Goal: Obtain resource: Download file/media

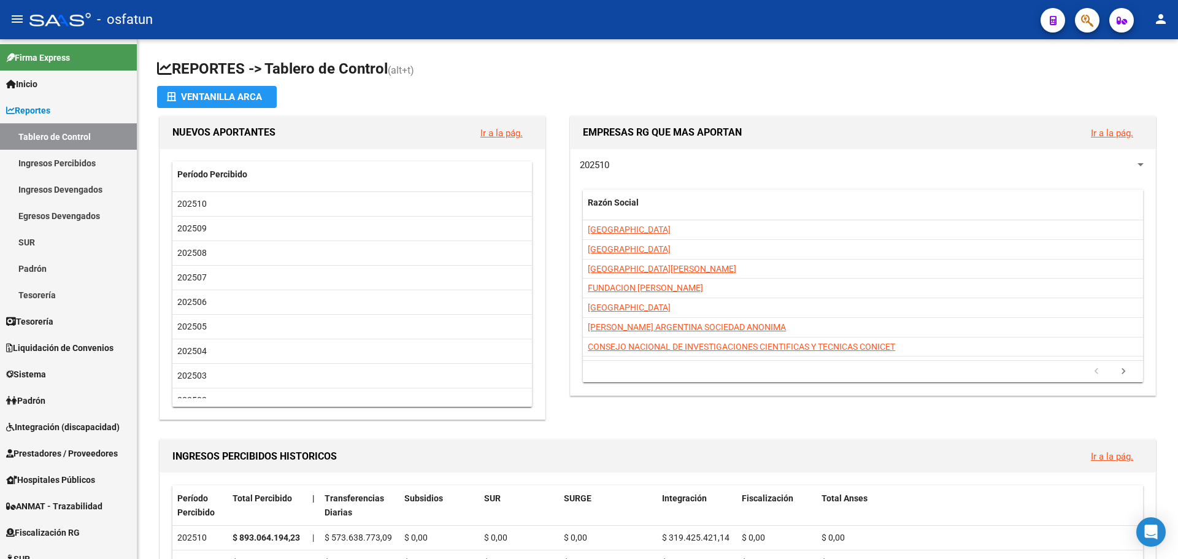
drag, startPoint x: 549, startPoint y: 65, endPoint x: 317, endPoint y: 15, distance: 237.8
drag, startPoint x: 689, startPoint y: 68, endPoint x: 326, endPoint y: 1, distance: 368.8
click at [688, 68] on h1 "REPORTES -> Tablero de Control (alt+t)" at bounding box center [657, 69] width 1001 height 21
drag, startPoint x: 1005, startPoint y: 412, endPoint x: 998, endPoint y: 412, distance: 7.4
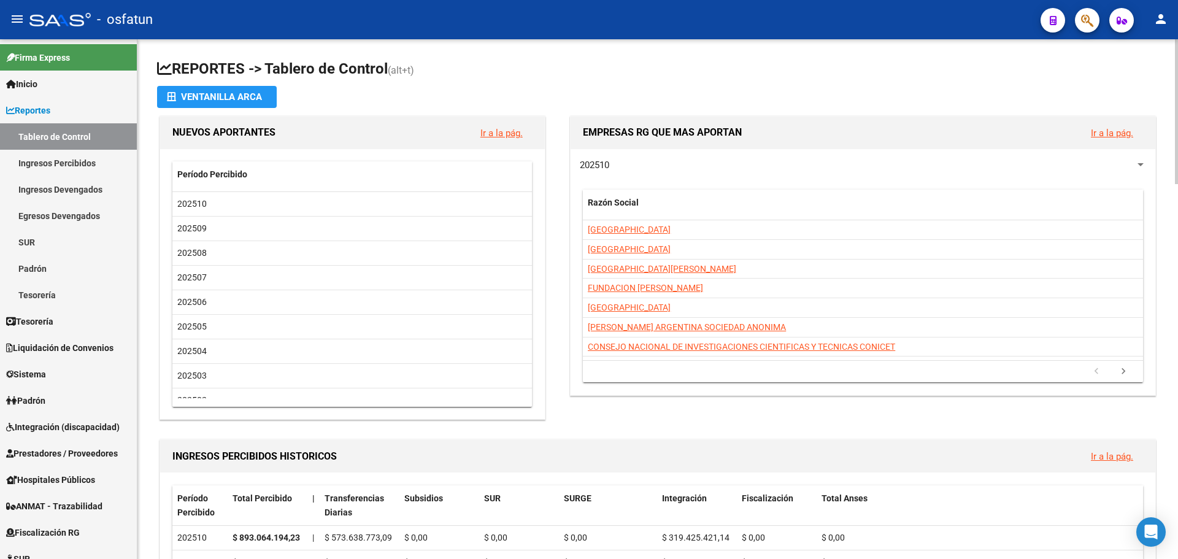
click at [1004, 412] on div "EMPRESAS RG QUE MAS APORTAN Ir a la pág. 202510 Razón Social CUIT CUILES Total …" at bounding box center [858, 268] width 601 height 309
click at [575, 74] on h1 "REPORTES -> Tablero de Control (alt+t)" at bounding box center [657, 69] width 1001 height 21
click at [45, 401] on span "Padrón" at bounding box center [25, 400] width 39 height 13
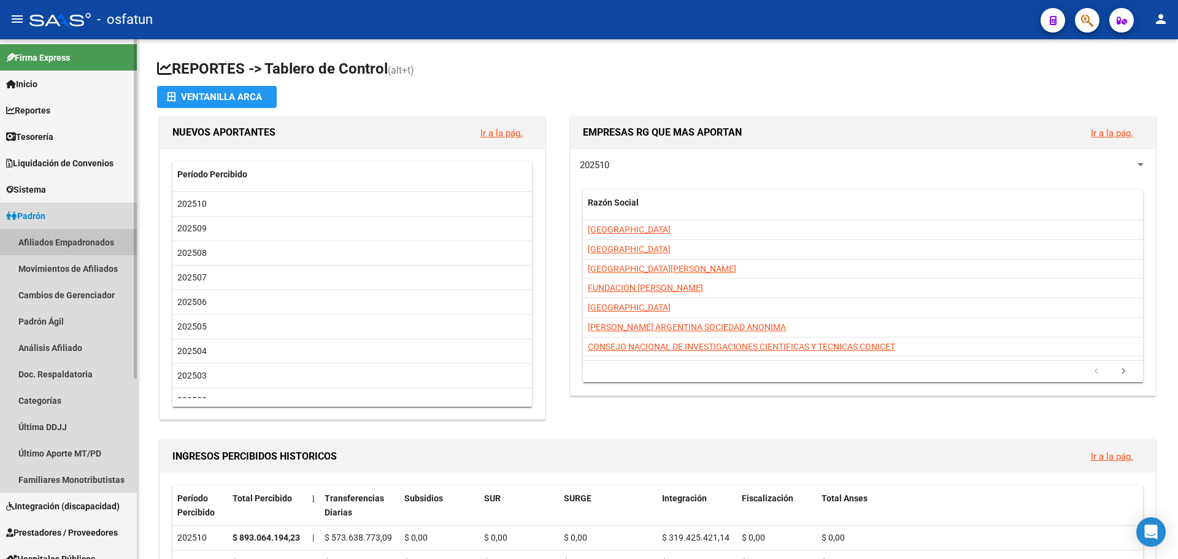
click at [48, 239] on link "Afiliados Empadronados" at bounding box center [68, 242] width 137 height 26
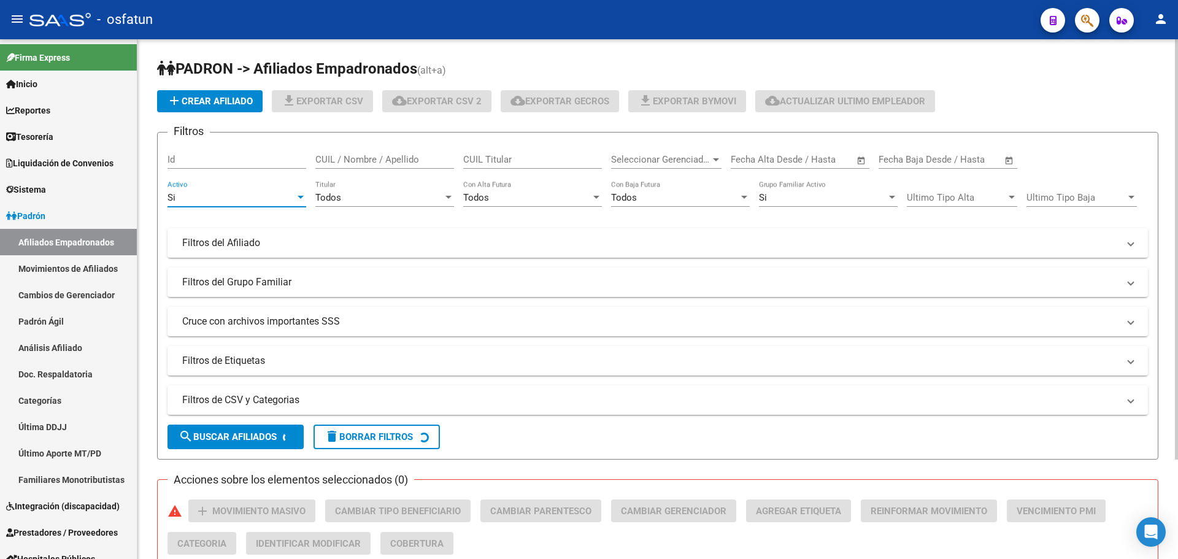
click at [299, 203] on div "Si Activo" at bounding box center [236, 193] width 139 height 26
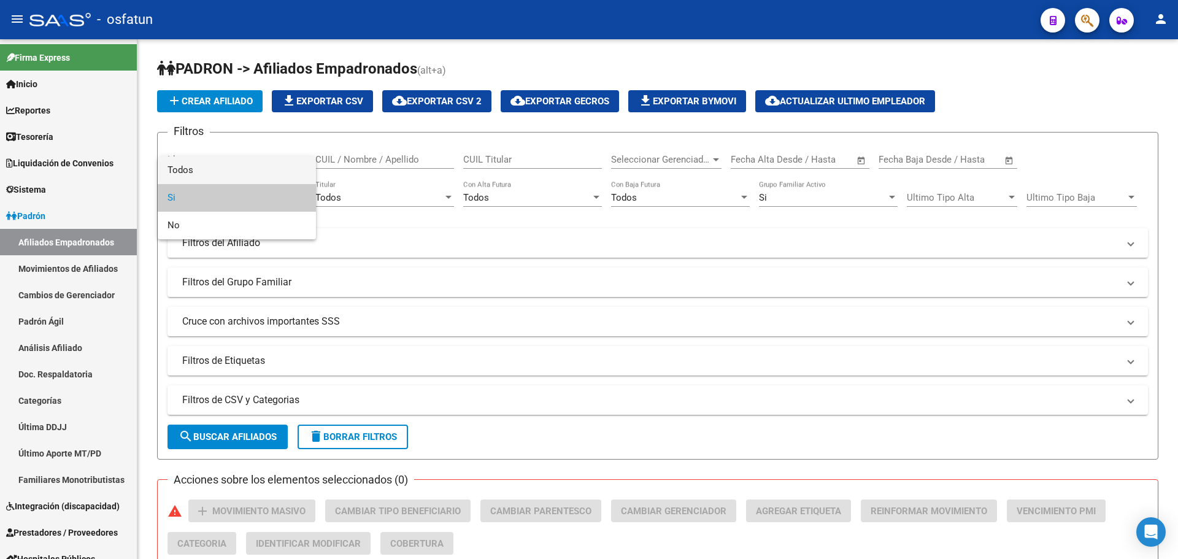
click at [233, 172] on span "Todos" at bounding box center [236, 170] width 139 height 28
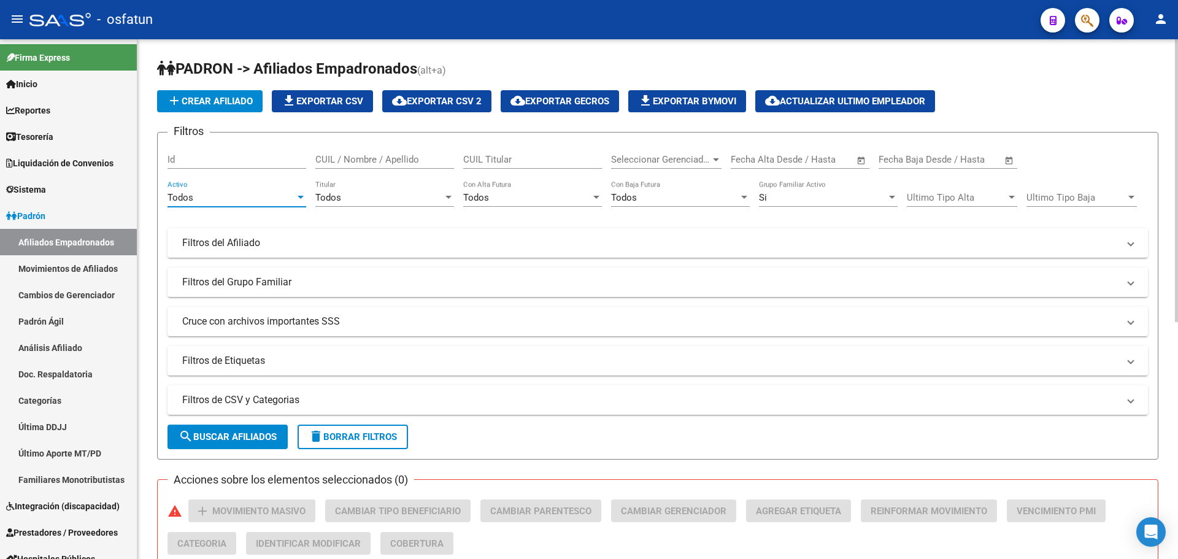
click at [281, 199] on div "Todos" at bounding box center [231, 197] width 128 height 11
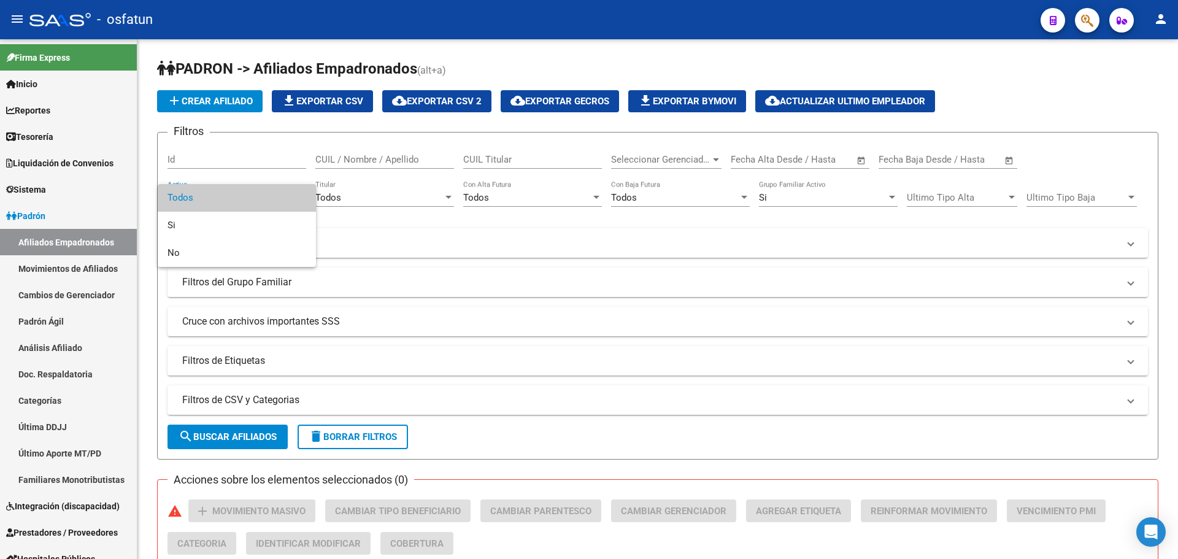
click at [280, 198] on span "Todos" at bounding box center [236, 198] width 139 height 28
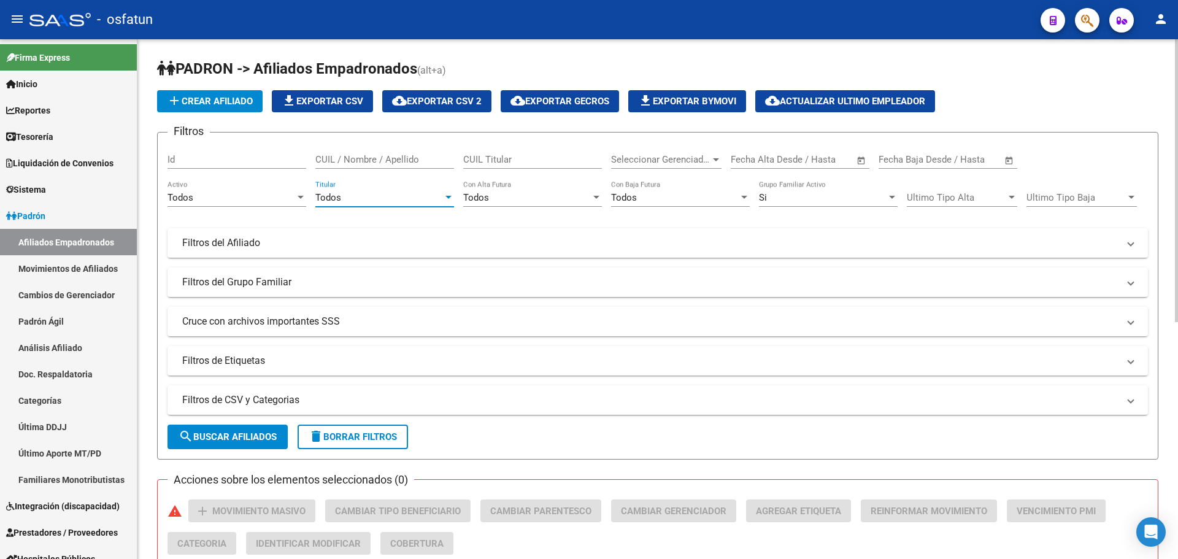
click at [394, 198] on div "Todos" at bounding box center [379, 197] width 128 height 11
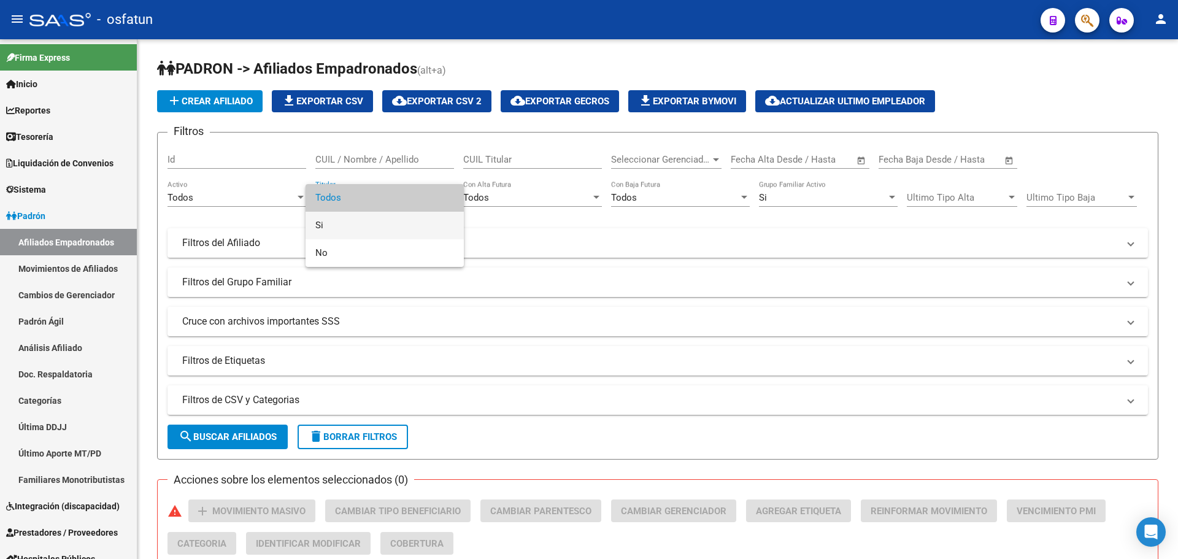
click at [341, 228] on span "Si" at bounding box center [384, 226] width 139 height 28
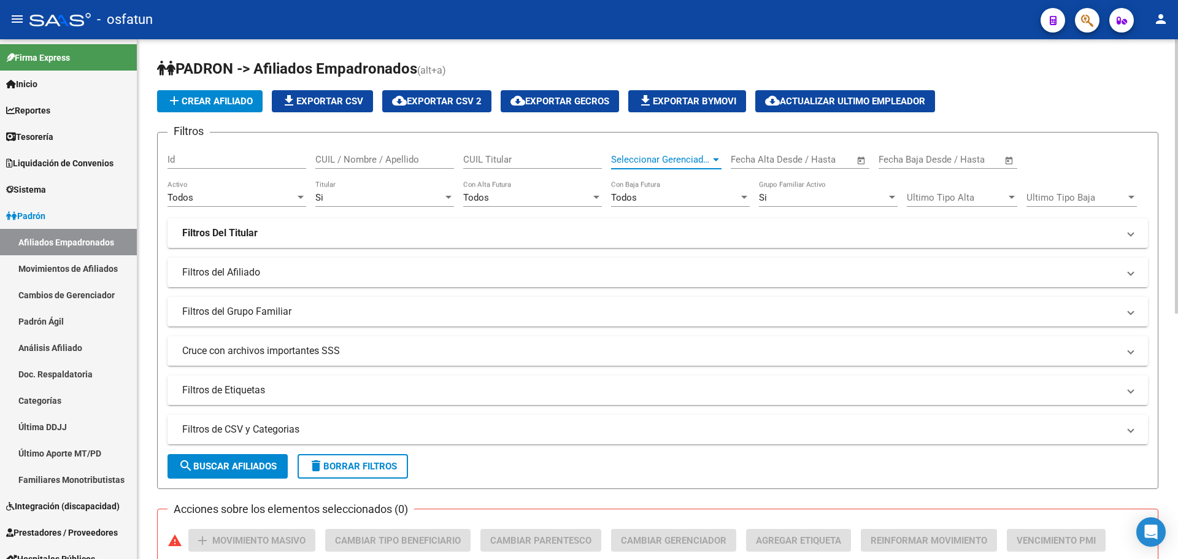
click at [705, 158] on span "Seleccionar Gerenciador" at bounding box center [660, 159] width 99 height 11
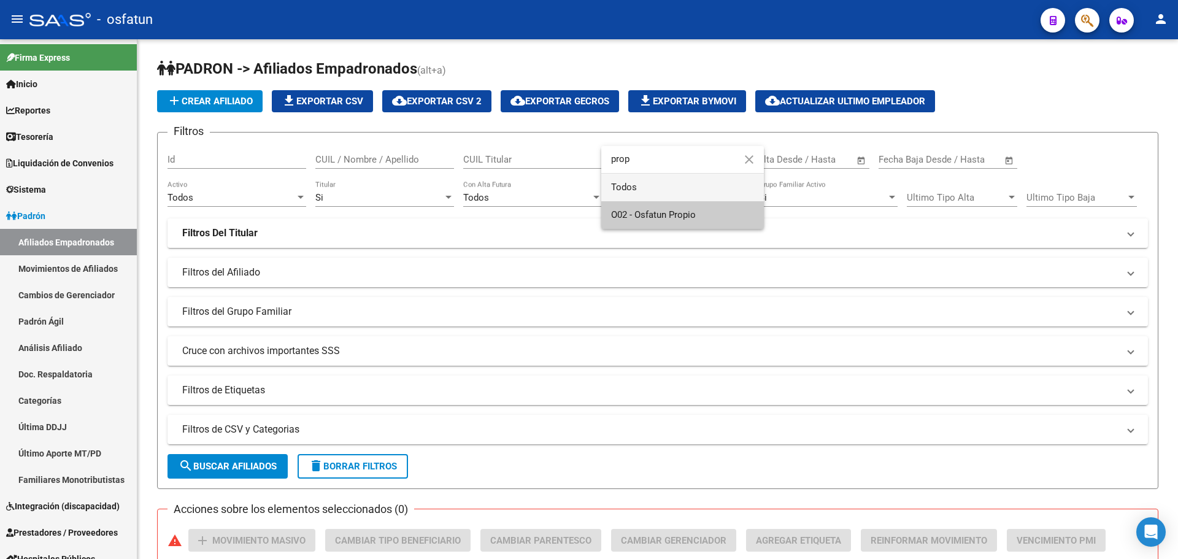
type input "prop"
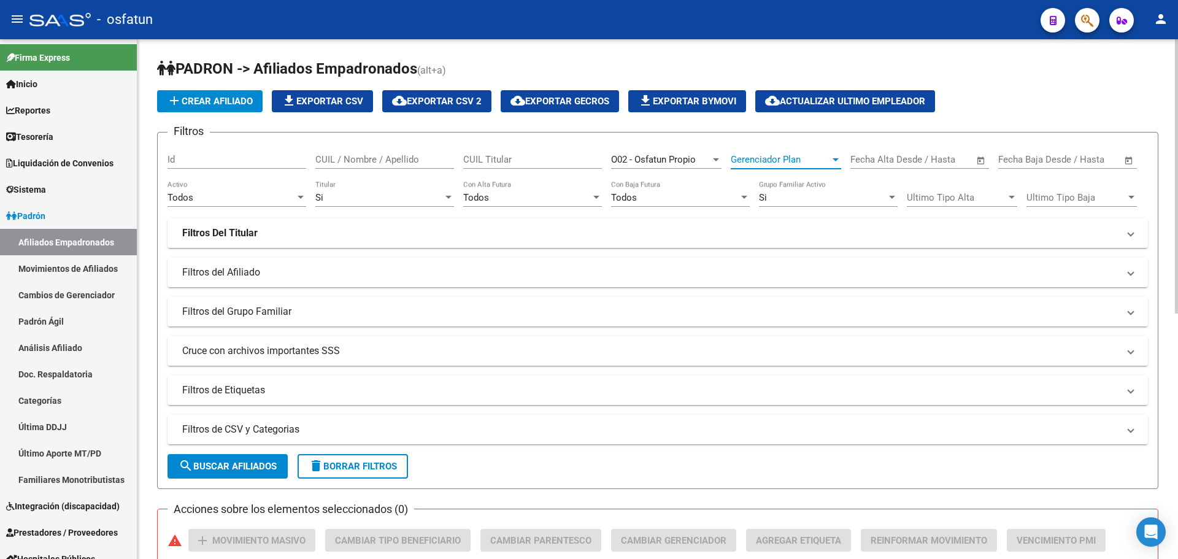
click at [836, 156] on div at bounding box center [835, 160] width 11 height 10
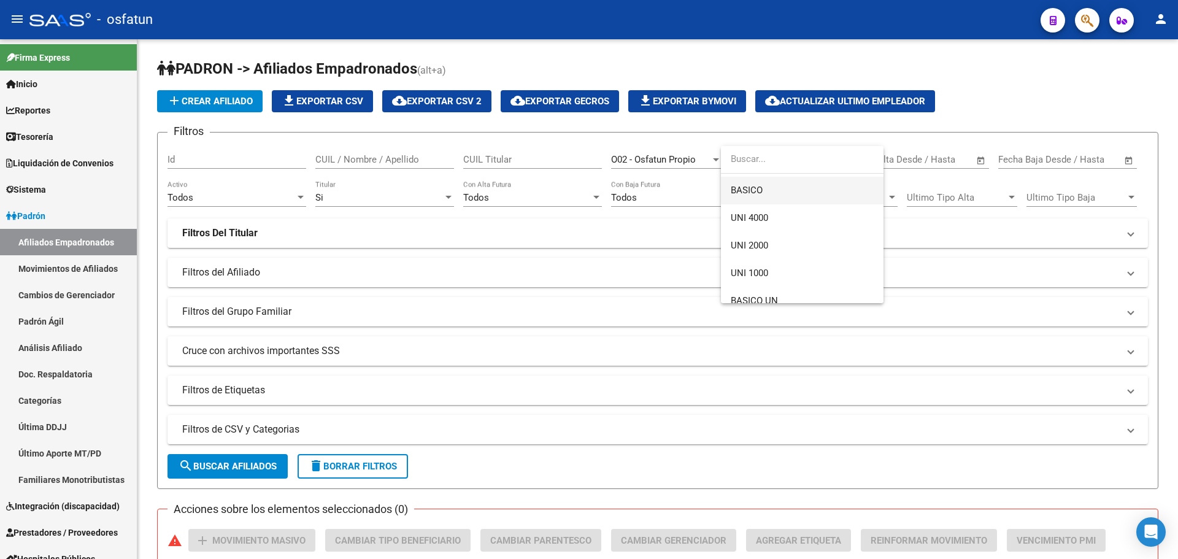
scroll to position [307, 0]
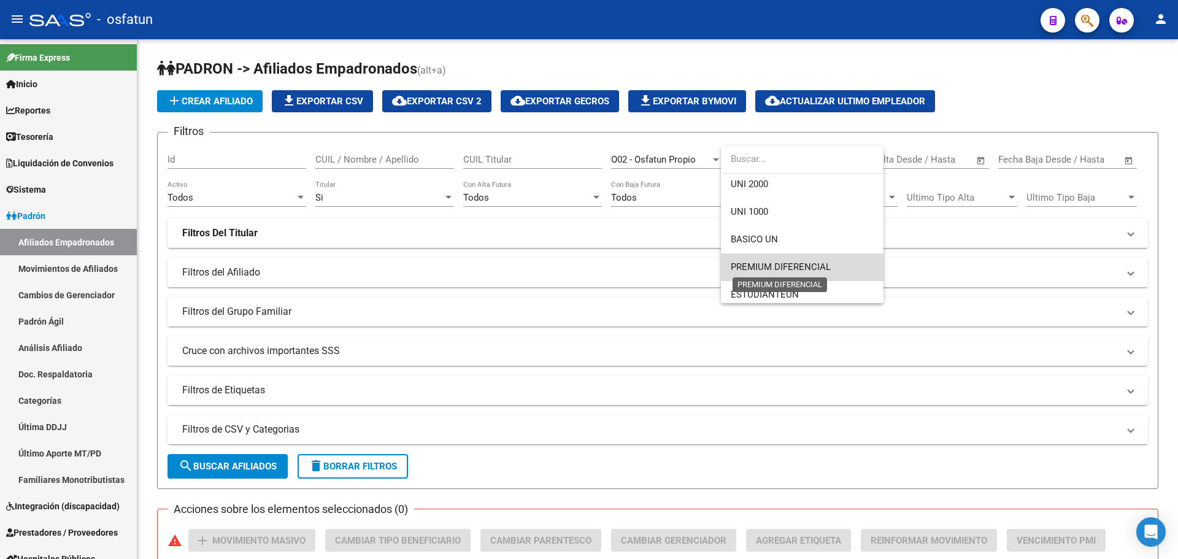
click at [806, 268] on span "PREMIUM DIFERENCIAL" at bounding box center [781, 266] width 100 height 11
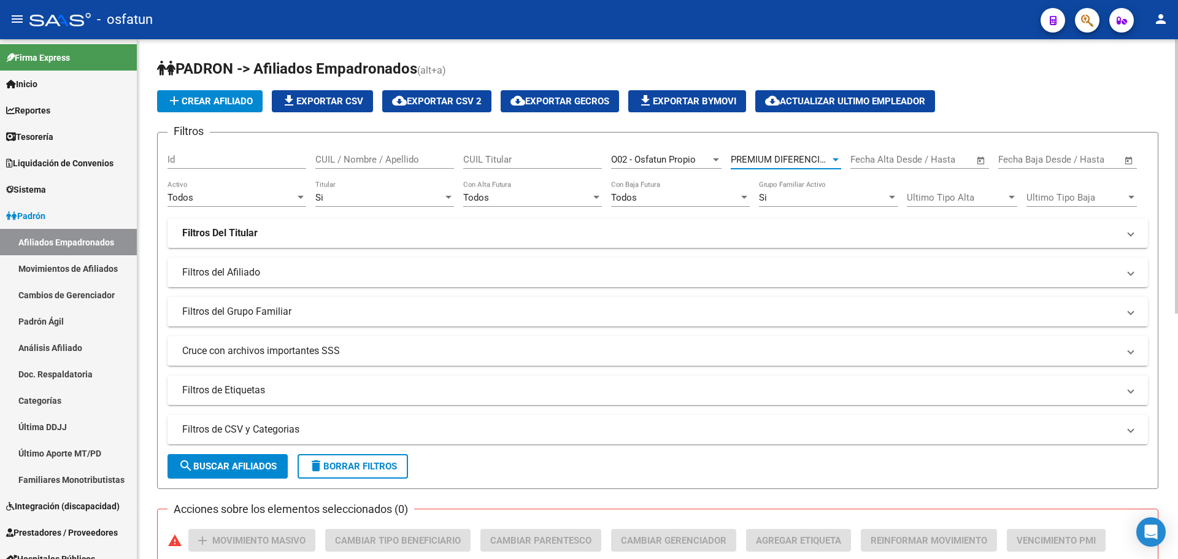
click at [258, 478] on button "search Buscar Afiliados" at bounding box center [227, 466] width 120 height 25
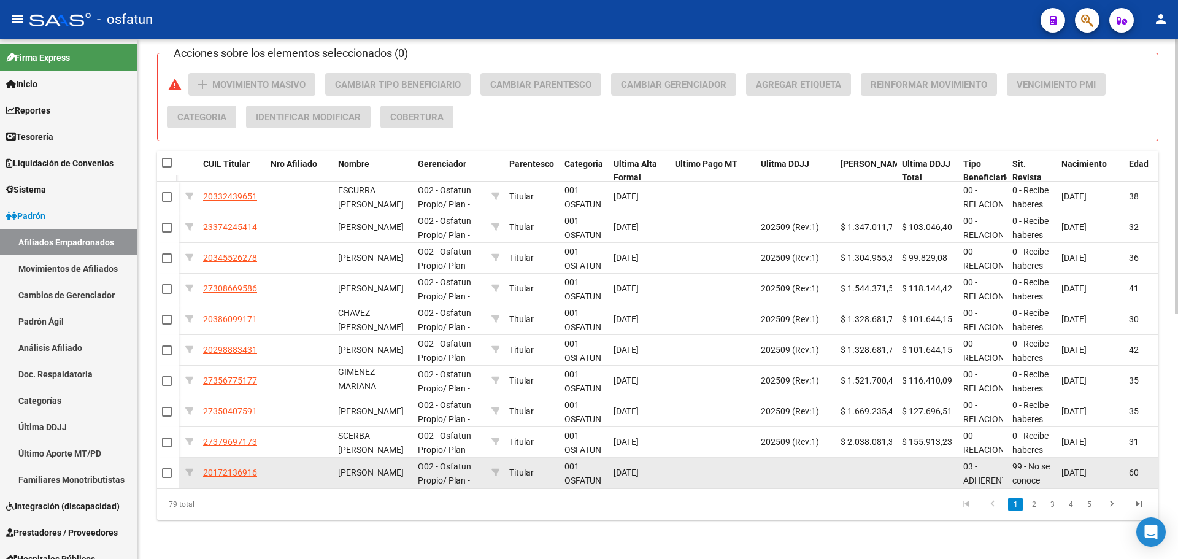
scroll to position [30, 0]
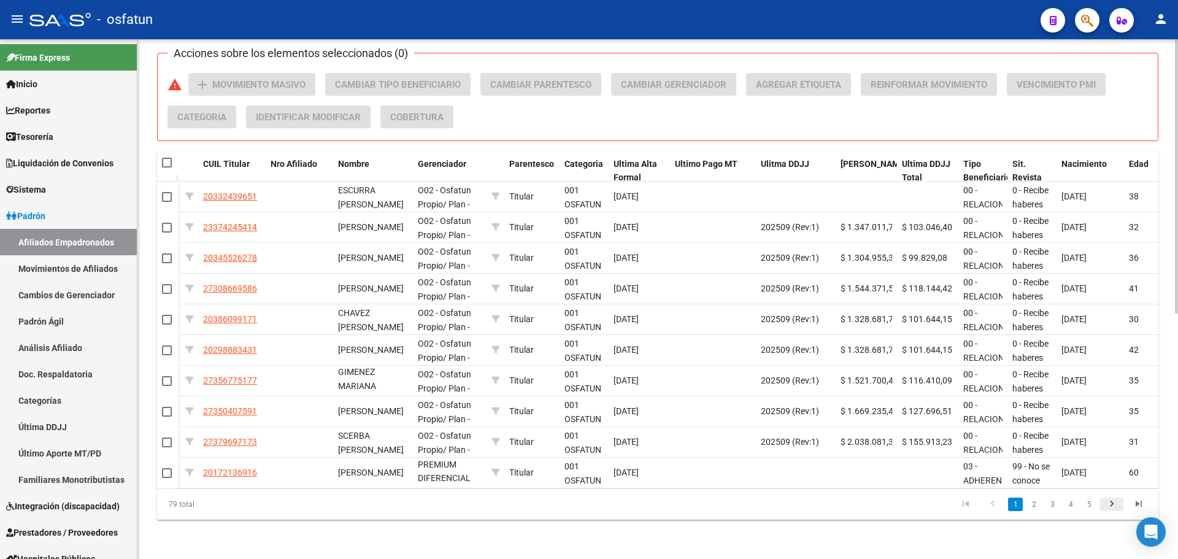
click at [1115, 503] on icon "go to next page" at bounding box center [1112, 505] width 16 height 15
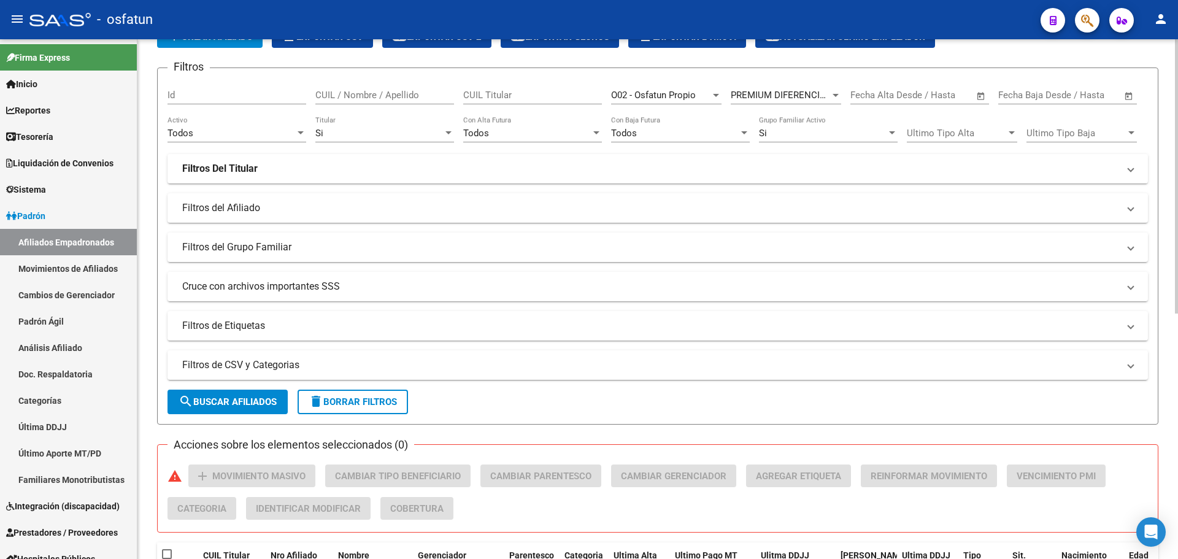
scroll to position [0, 0]
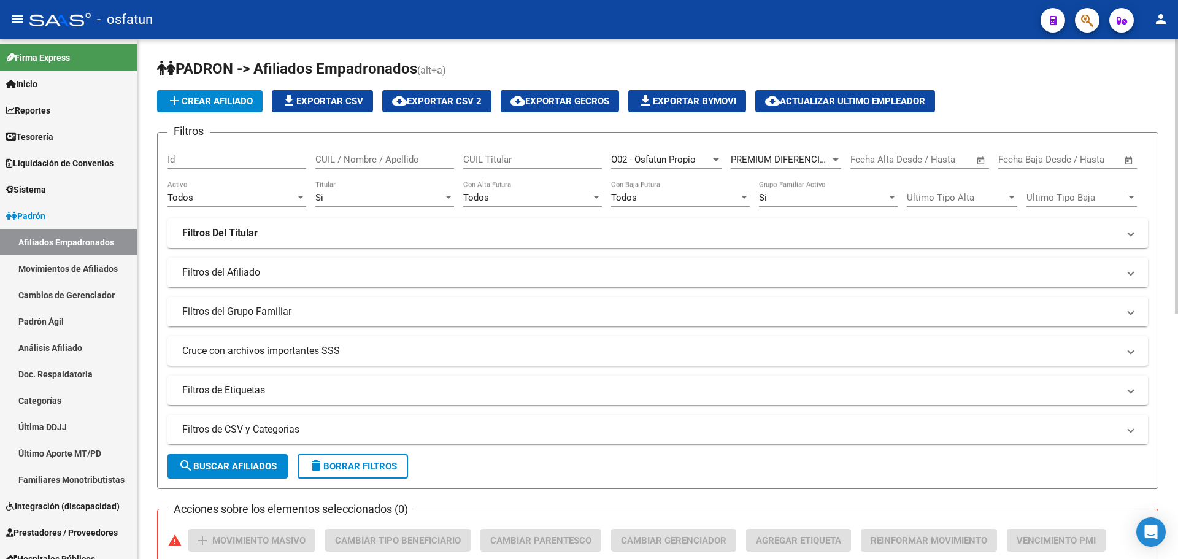
click at [445, 99] on span "cloud_download Exportar CSV 2" at bounding box center [437, 101] width 90 height 11
click at [790, 474] on form "Filtros Id CUIL / Nombre / Apellido CUIL Titular O02 - Osfatun Propio Seleccion…" at bounding box center [657, 310] width 1001 height 357
